Goal: Information Seeking & Learning: Learn about a topic

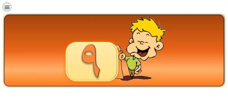
scroll to position [107, 0]
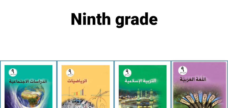
click at [219, 85] on img at bounding box center [199, 94] width 53 height 65
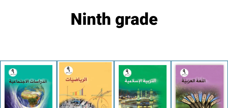
click at [75, 78] on img at bounding box center [85, 94] width 53 height 65
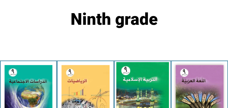
click at [154, 84] on img at bounding box center [142, 94] width 53 height 65
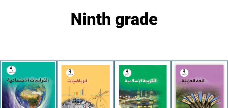
click at [30, 79] on img at bounding box center [28, 94] width 53 height 65
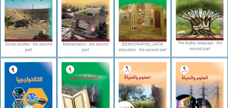
scroll to position [321, 0]
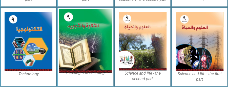
click at [80, 41] on img at bounding box center [85, 41] width 53 height 64
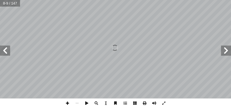
click at [67, 103] on span at bounding box center [68, 103] width 10 height 10
click at [65, 104] on span at bounding box center [68, 103] width 10 height 10
click at [76, 103] on span at bounding box center [77, 103] width 10 height 10
click at [77, 105] on span at bounding box center [77, 103] width 10 height 10
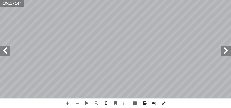
click at [77, 105] on span at bounding box center [77, 103] width 10 height 10
click at [68, 103] on span at bounding box center [68, 103] width 10 height 10
click at [118, 101] on span at bounding box center [116, 103] width 10 height 10
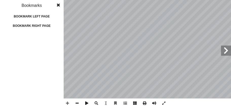
click at [48, 16] on div "Bookmark left page" at bounding box center [31, 16] width 51 height 8
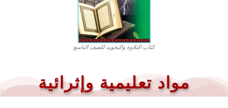
scroll to position [183, 0]
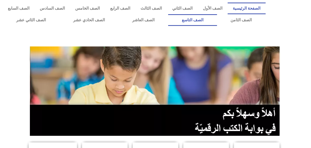
click at [217, 23] on link "الصف التاسع" at bounding box center [192, 20] width 49 height 12
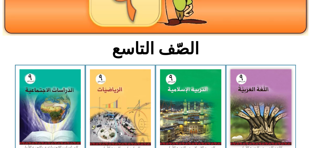
scroll to position [101, 0]
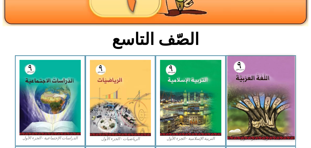
click at [255, 68] on img at bounding box center [260, 97] width 67 height 83
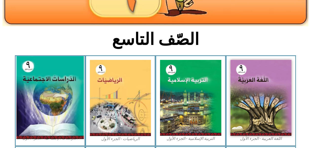
click at [26, 116] on img at bounding box center [49, 97] width 67 height 83
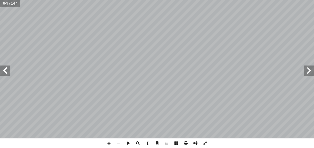
click at [106, 142] on span at bounding box center [109, 143] width 10 height 10
click at [111, 144] on span at bounding box center [109, 143] width 10 height 10
click at [0, 73] on span at bounding box center [5, 70] width 10 height 10
click at [118, 141] on span at bounding box center [119, 143] width 10 height 10
click at [6, 70] on span at bounding box center [5, 70] width 10 height 10
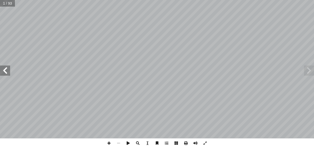
click at [6, 70] on span at bounding box center [5, 70] width 10 height 10
click at [108, 140] on span at bounding box center [109, 143] width 10 height 10
click at [109, 142] on span at bounding box center [109, 143] width 10 height 10
click at [118, 144] on span at bounding box center [119, 143] width 10 height 10
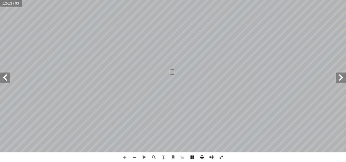
click at [135, 147] on span at bounding box center [135, 158] width 10 height 10
click at [126, 147] on span at bounding box center [125, 158] width 10 height 10
